Goal: Information Seeking & Learning: Learn about a topic

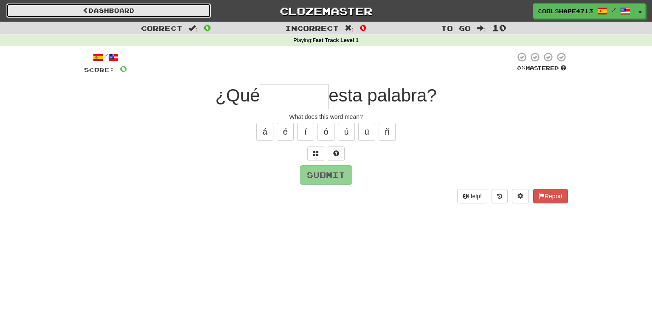
click at [209, 7] on link "Dashboard" at bounding box center [108, 10] width 205 height 14
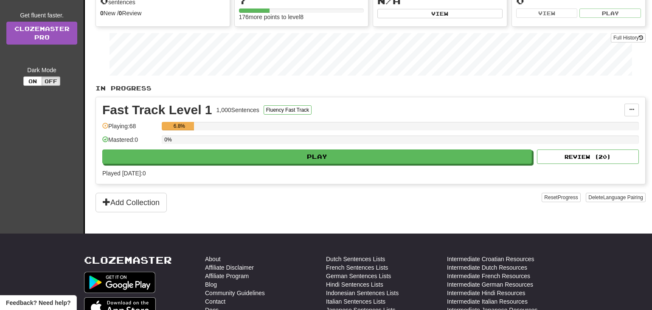
scroll to position [118, 0]
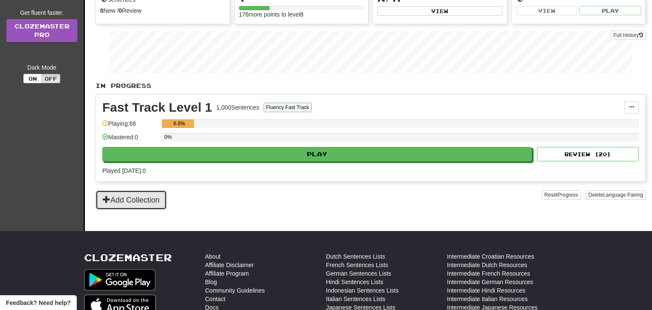
click at [154, 193] on button "Add Collection" at bounding box center [131, 200] width 71 height 20
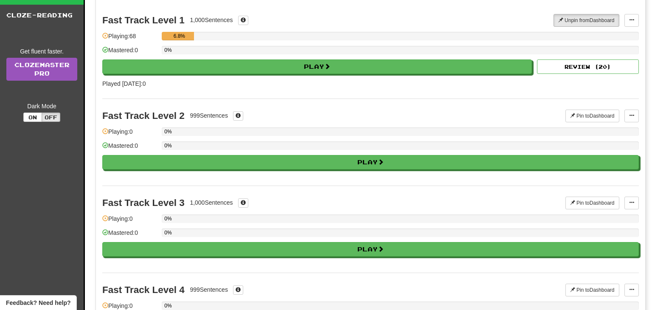
scroll to position [0, 0]
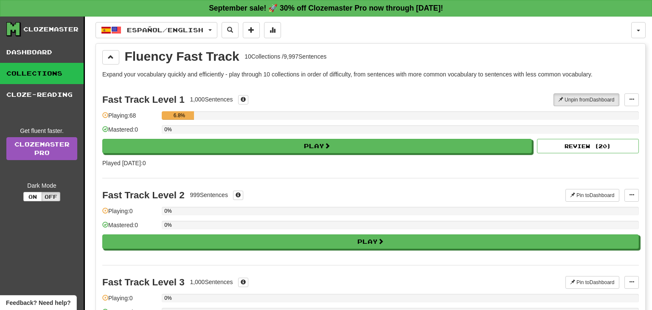
click at [39, 71] on link "Collections" at bounding box center [42, 73] width 84 height 21
click at [47, 47] on link "Dashboard" at bounding box center [42, 52] width 84 height 21
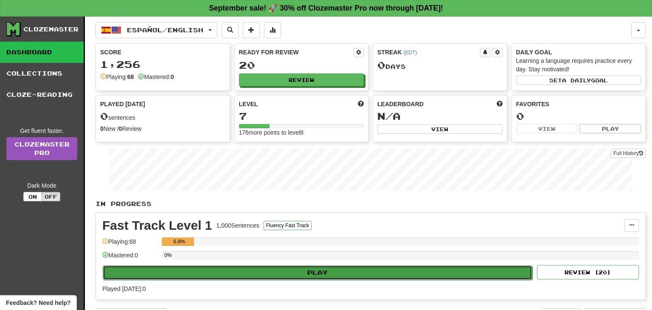
click at [192, 268] on button "Play" at bounding box center [318, 272] width 430 height 14
select select "**"
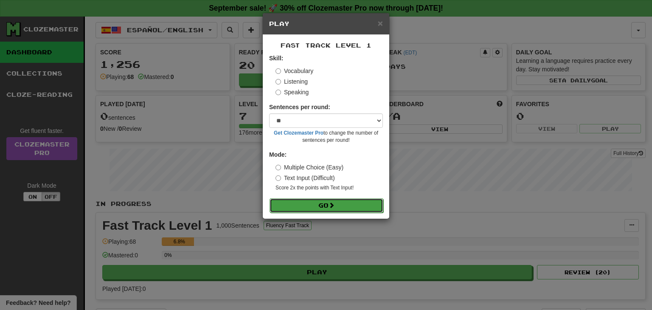
click at [364, 200] on button "Go" at bounding box center [327, 205] width 114 height 14
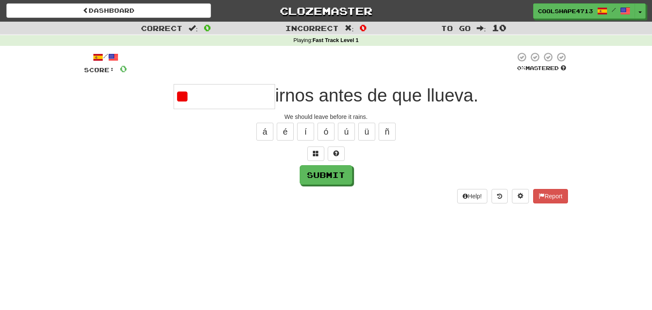
type input "*"
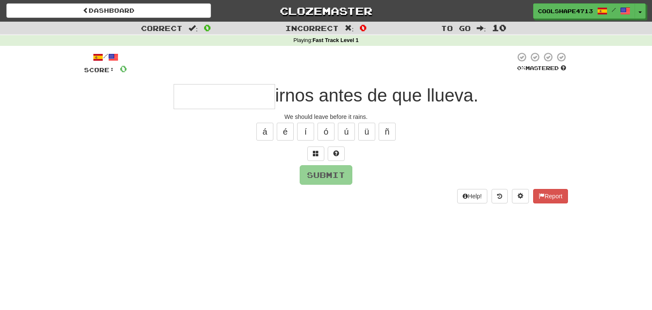
type input "*"
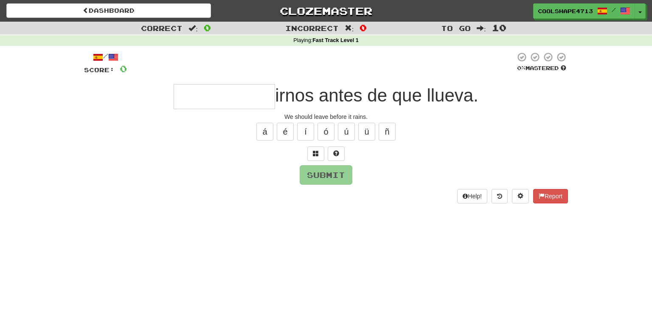
type input "*"
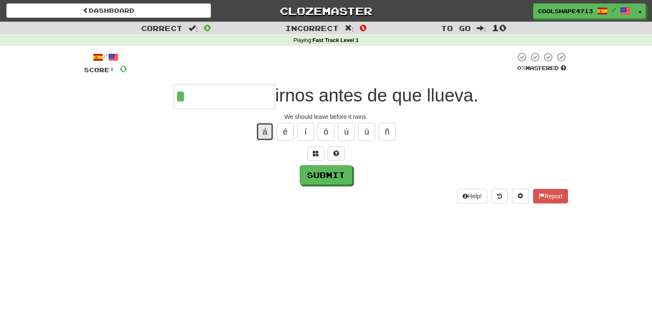
click at [272, 135] on button "á" at bounding box center [264, 132] width 17 height 18
click at [281, 131] on button "é" at bounding box center [285, 132] width 17 height 18
type input "*"
click at [306, 126] on button "í" at bounding box center [305, 132] width 17 height 18
click at [322, 131] on button "ó" at bounding box center [326, 132] width 17 height 18
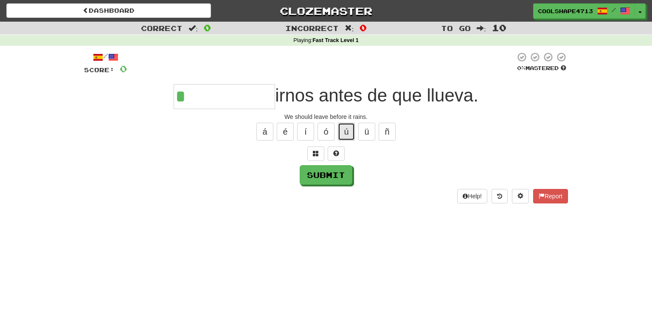
click at [348, 127] on button "ú" at bounding box center [346, 132] width 17 height 18
type input "**********"
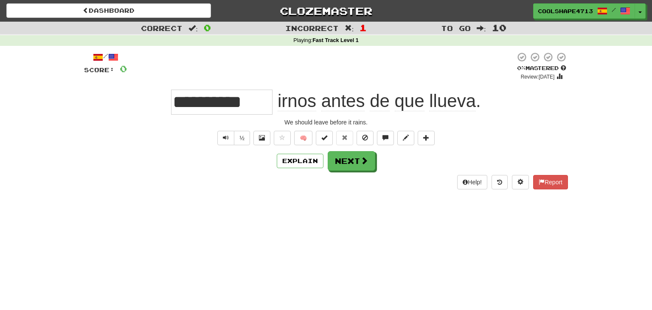
click at [614, 69] on div "**********" at bounding box center [326, 112] width 652 height 180
click at [369, 154] on button "Next" at bounding box center [352, 162] width 48 height 20
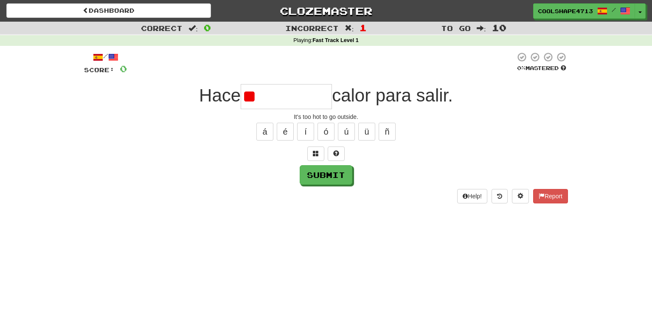
type input "*"
click at [499, 200] on button at bounding box center [500, 196] width 16 height 14
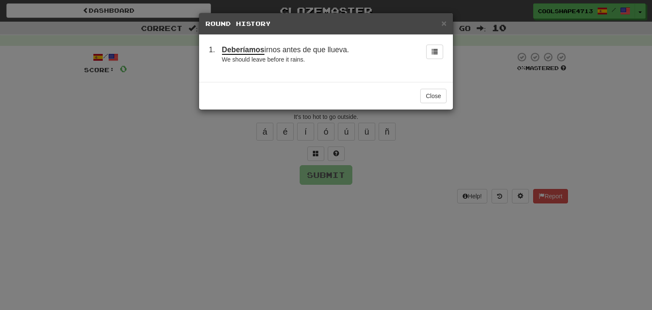
click at [448, 17] on div "× Round History" at bounding box center [326, 24] width 254 height 22
click at [446, 26] on span "×" at bounding box center [444, 23] width 5 height 10
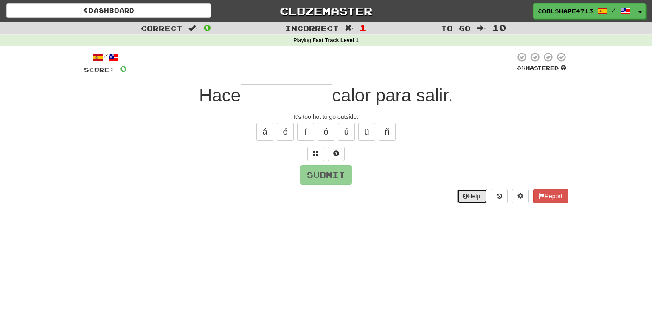
click at [462, 201] on button "Help!" at bounding box center [472, 196] width 30 height 14
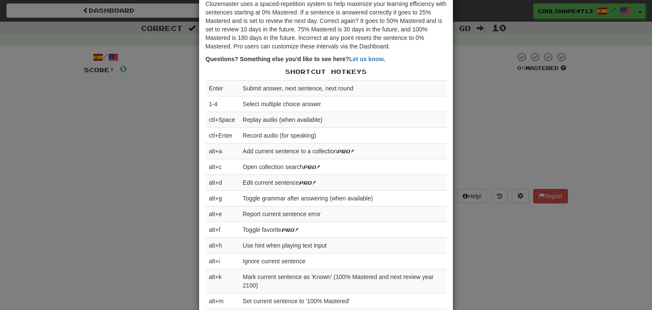
scroll to position [209, 0]
click at [525, 116] on div "× Help Complete the sentence with the correct missing word! 👉 Run Tutorial 👈 Po…" at bounding box center [326, 155] width 652 height 310
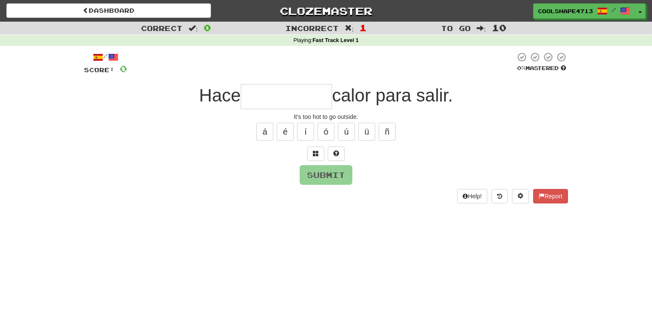
click at [149, 2] on div "Dashboard Clozemaster CoolShape4713 / Toggle Dropdown Dashboard Leaderboard Act…" at bounding box center [326, 9] width 652 height 19
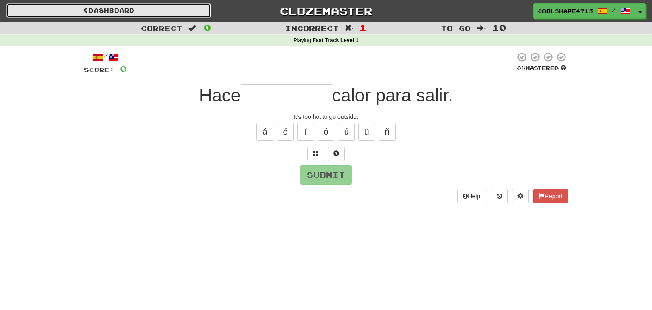
click at [156, 8] on link "Dashboard" at bounding box center [108, 10] width 205 height 14
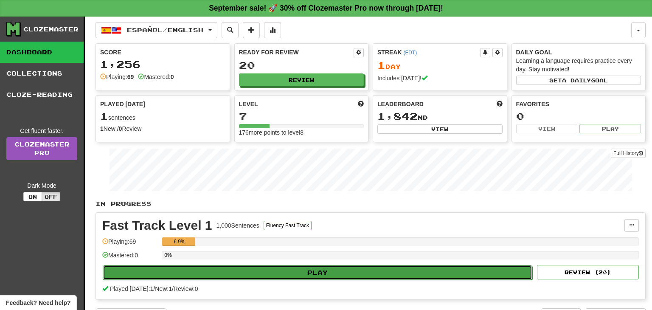
click at [245, 271] on button "Play" at bounding box center [318, 272] width 430 height 14
select select "**"
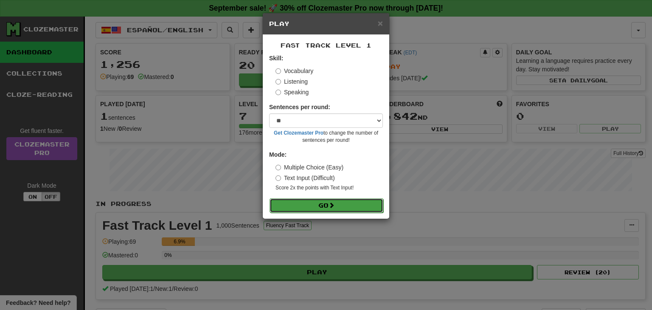
click at [308, 203] on button "Go" at bounding box center [327, 205] width 114 height 14
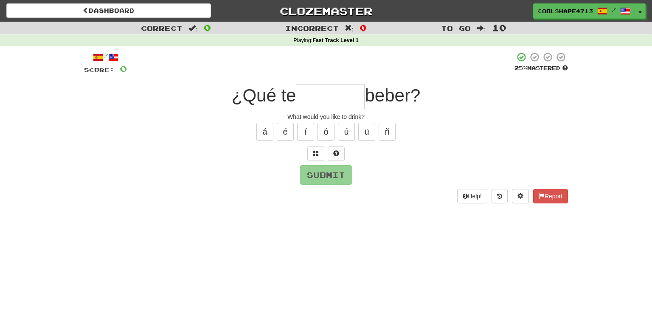
type input "*"
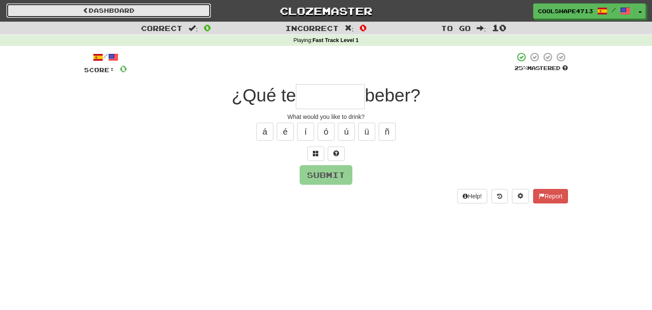
click at [147, 8] on link "Dashboard" at bounding box center [108, 10] width 205 height 14
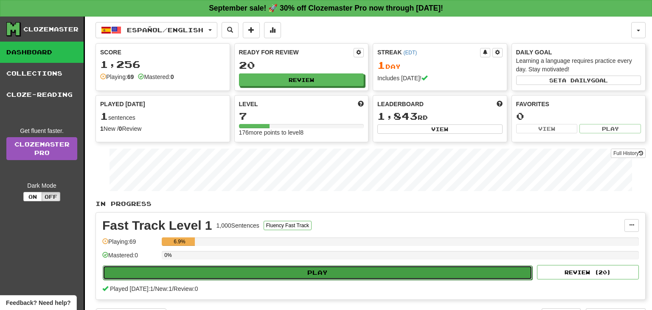
click at [234, 276] on button "Play" at bounding box center [318, 272] width 430 height 14
select select "**"
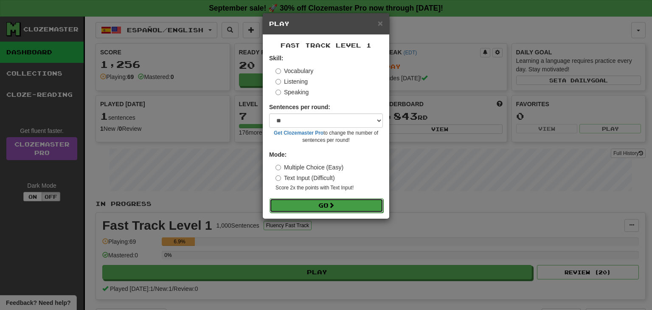
click at [296, 206] on button "Go" at bounding box center [327, 205] width 114 height 14
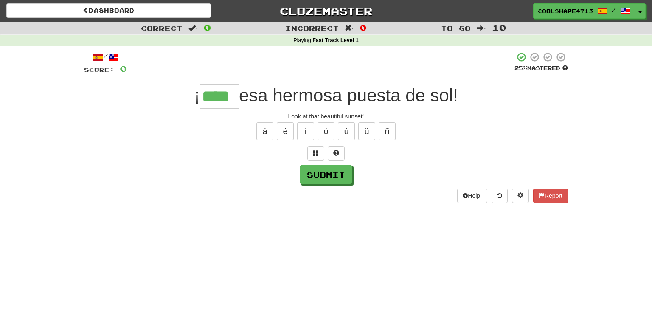
type input "****"
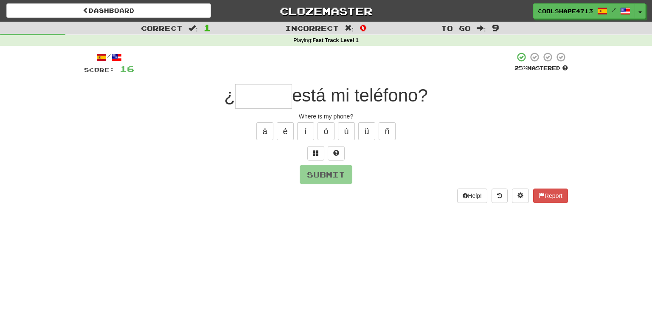
type input "*"
click at [323, 127] on button "ó" at bounding box center [326, 131] width 17 height 18
type input "*****"
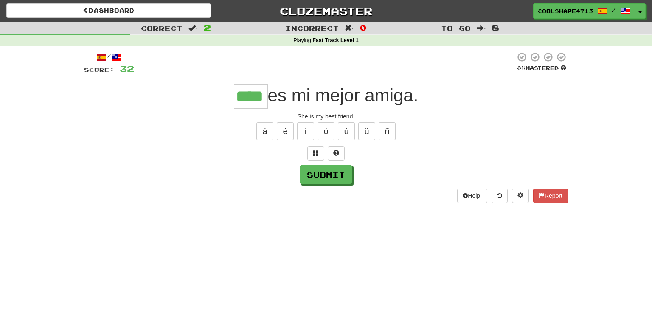
type input "****"
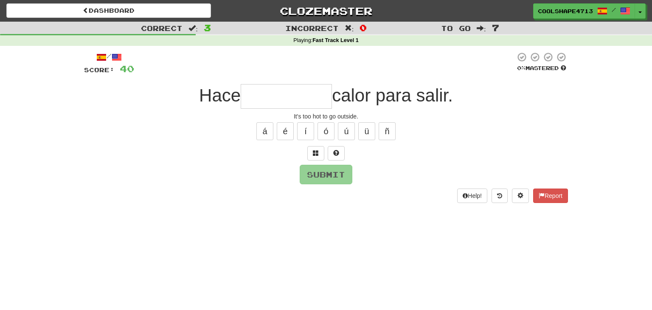
type input "*"
type input "*********"
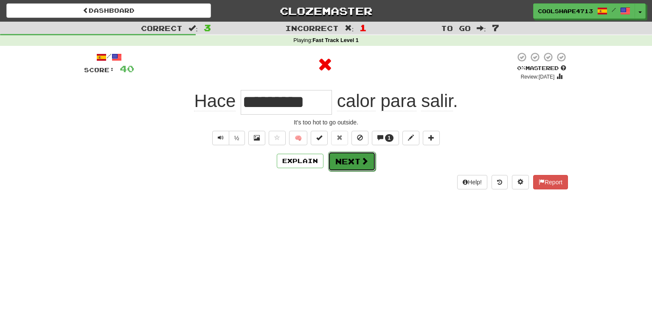
click at [331, 153] on button "Next" at bounding box center [352, 162] width 48 height 20
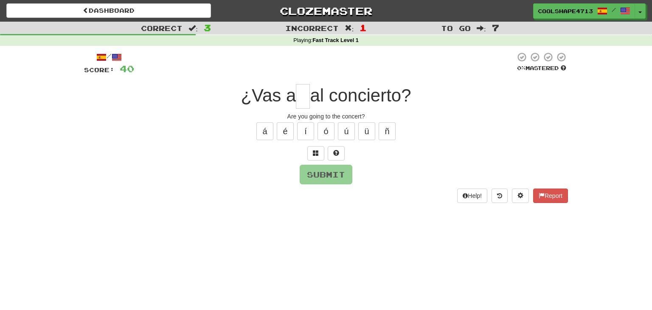
type input "*"
click at [273, 132] on button "á" at bounding box center [264, 131] width 17 height 18
type input "*"
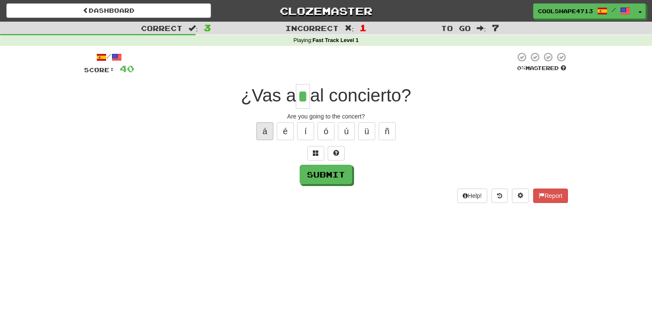
scroll to position [0, 0]
